Goal: Entertainment & Leisure: Consume media (video, audio)

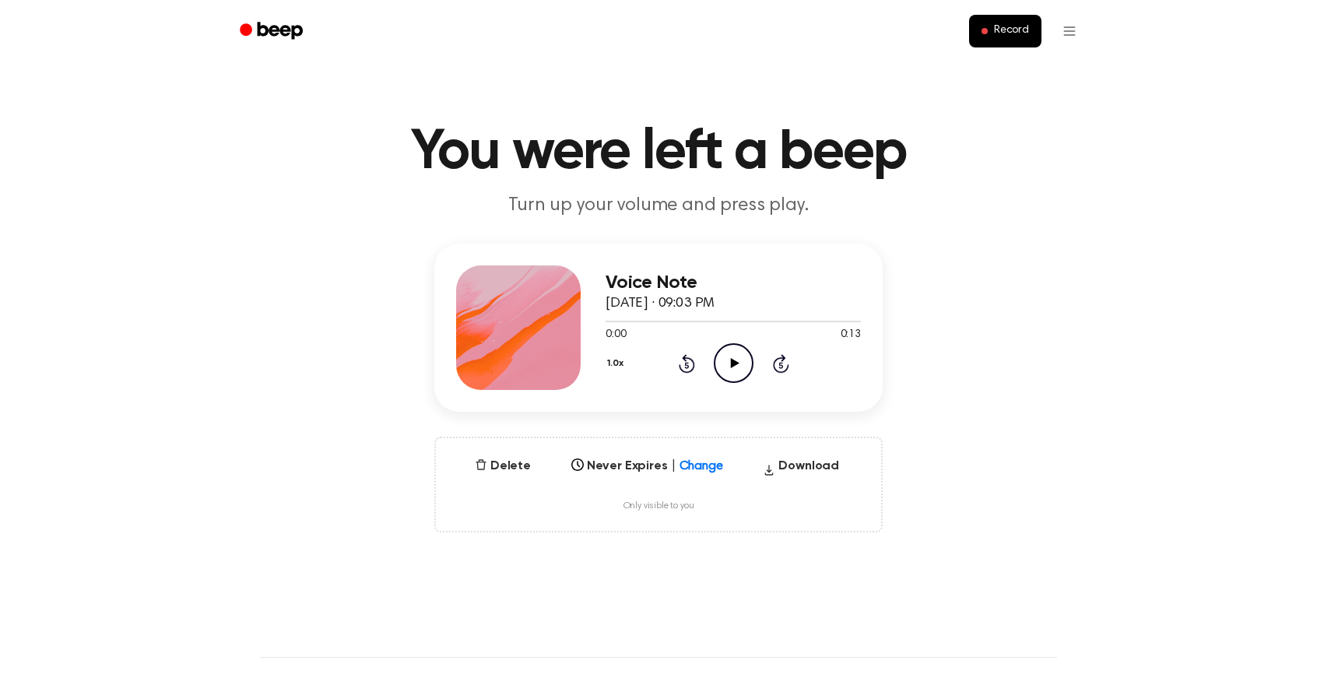
click at [714, 343] on icon "Play Audio" at bounding box center [734, 363] width 40 height 40
click at [537, 457] on button "Delete" at bounding box center [503, 466] width 68 height 19
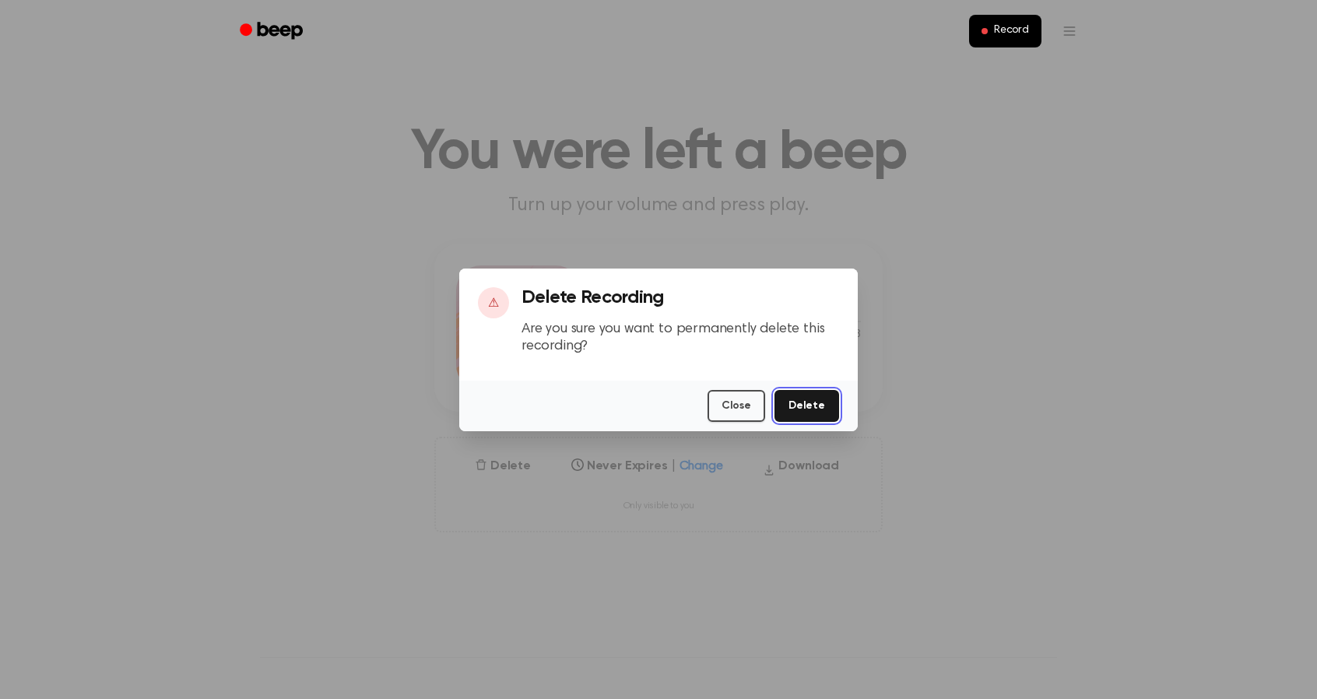
click at [774, 390] on button "Delete" at bounding box center [806, 406] width 65 height 32
